Goal: Check status

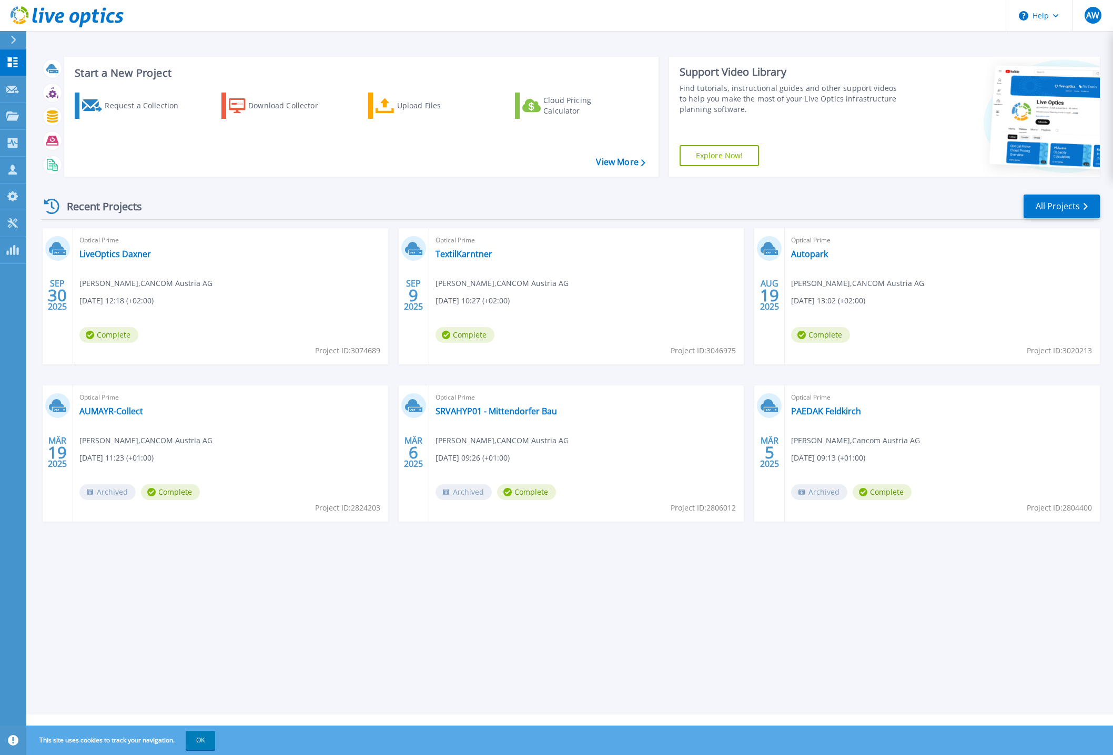
click at [197, 736] on button "OK" at bounding box center [200, 740] width 29 height 19
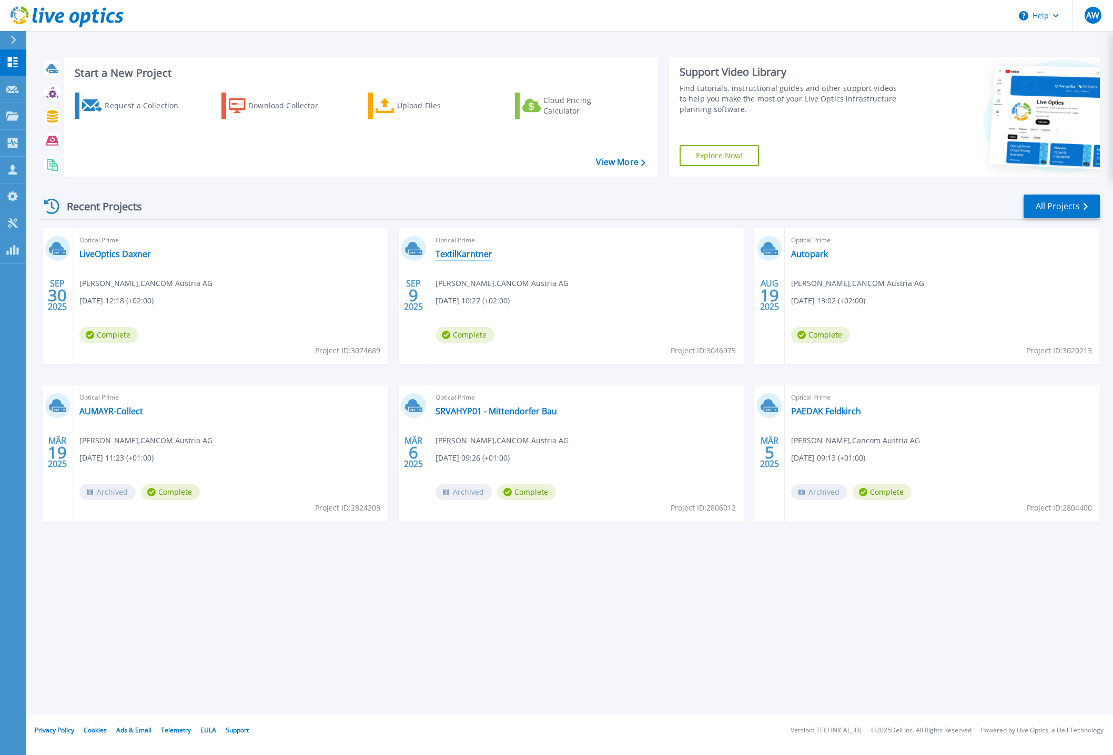
click at [466, 258] on link "TextilKarntner" at bounding box center [463, 254] width 57 height 11
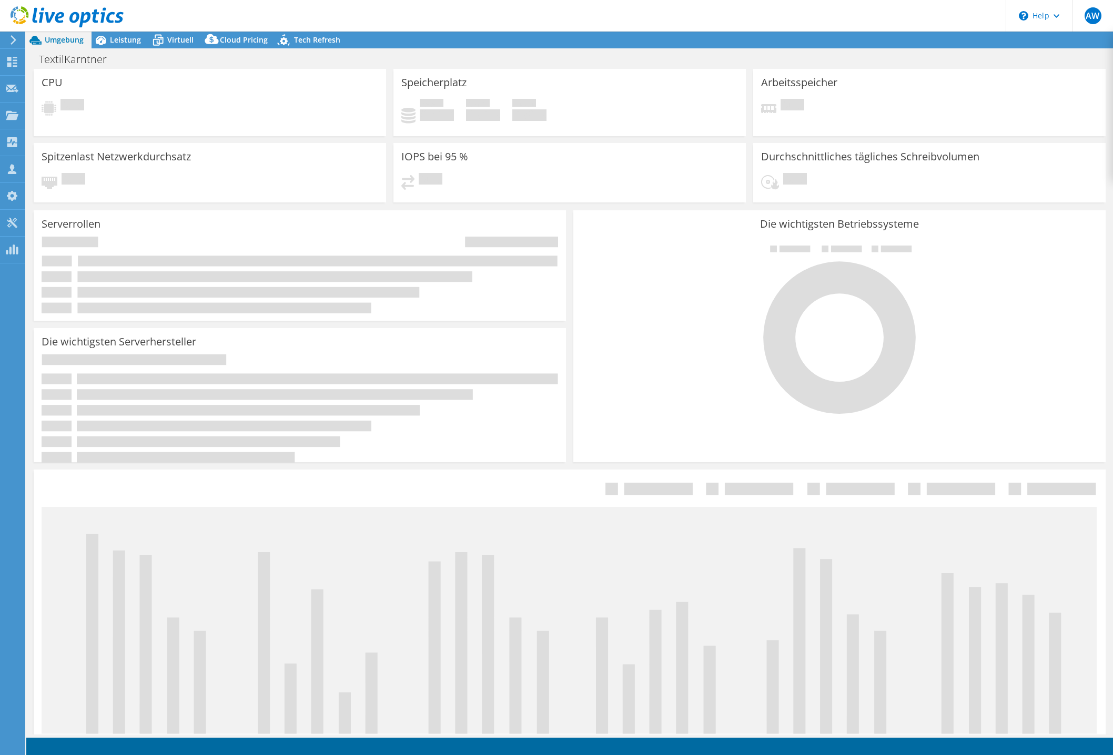
select select "EUFrankfurt"
select select "EUR"
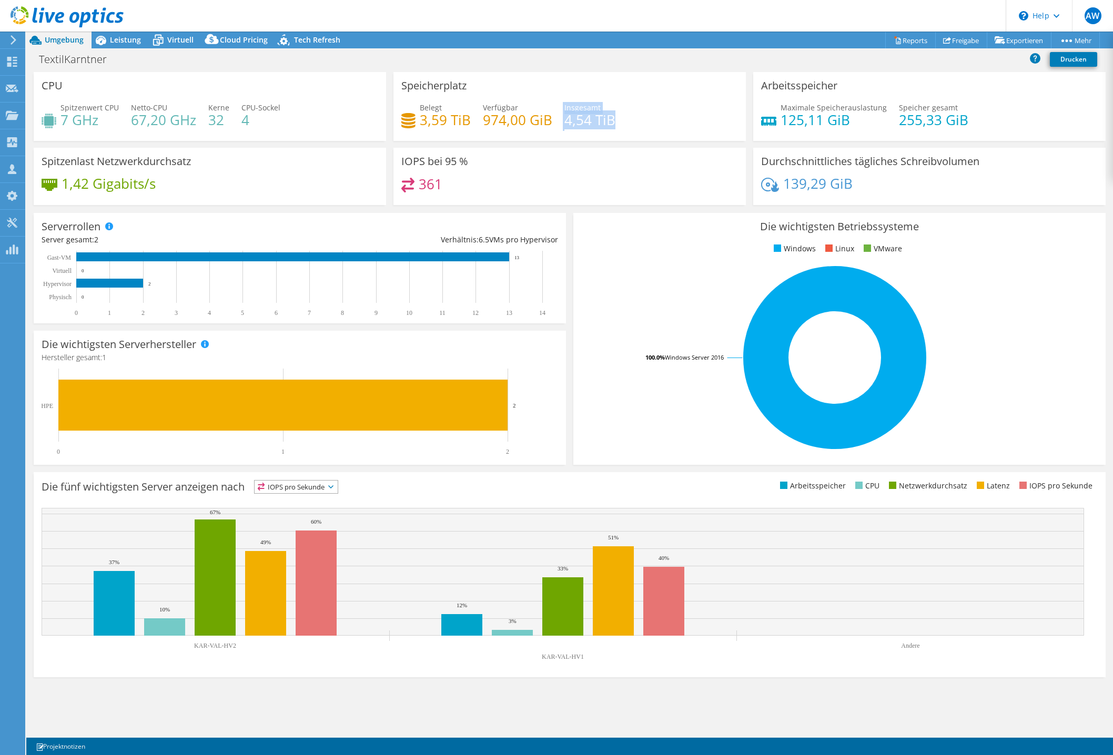
drag, startPoint x: 559, startPoint y: 119, endPoint x: 648, endPoint y: 108, distance: 90.1
click at [648, 108] on div "Belegt 3,59 TiB Verfügbar 974,00 GiB Insgesamt 4,54 TiB" at bounding box center [569, 119] width 337 height 34
click at [123, 40] on span "Leistung" at bounding box center [125, 40] width 31 height 10
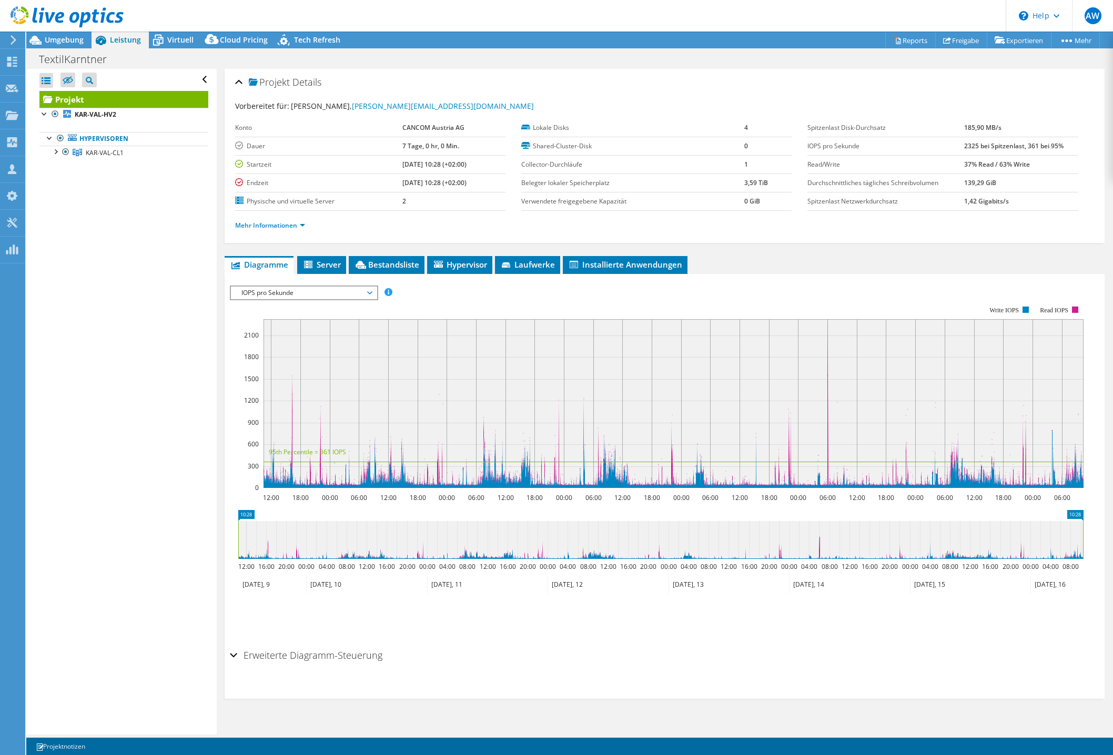
click at [91, 157] on span "KAR-VAL-CL1" at bounding box center [105, 152] width 38 height 9
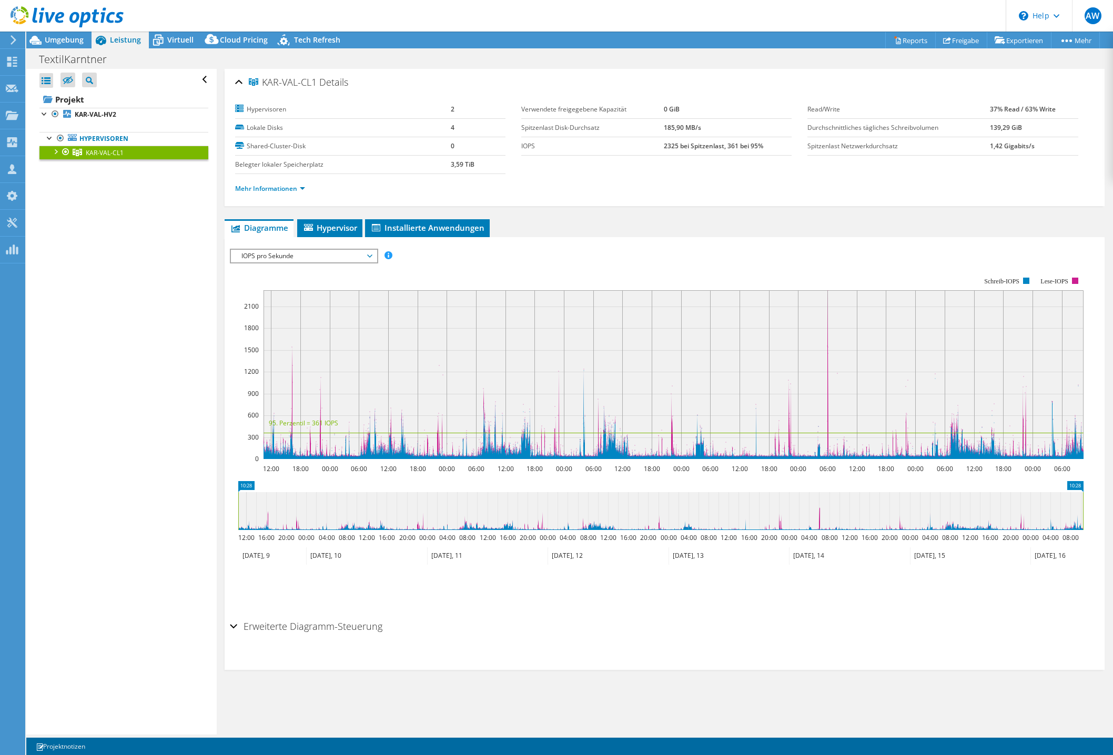
click at [96, 133] on link "Hypervisoren" at bounding box center [123, 139] width 169 height 14
click at [116, 140] on link "Hypervisoren" at bounding box center [123, 139] width 169 height 14
click at [126, 137] on link "Hypervisoren" at bounding box center [123, 139] width 169 height 14
click at [101, 114] on b "KAR-VAL-HV2" at bounding box center [96, 114] width 42 height 9
